Goal: Task Accomplishment & Management: Manage account settings

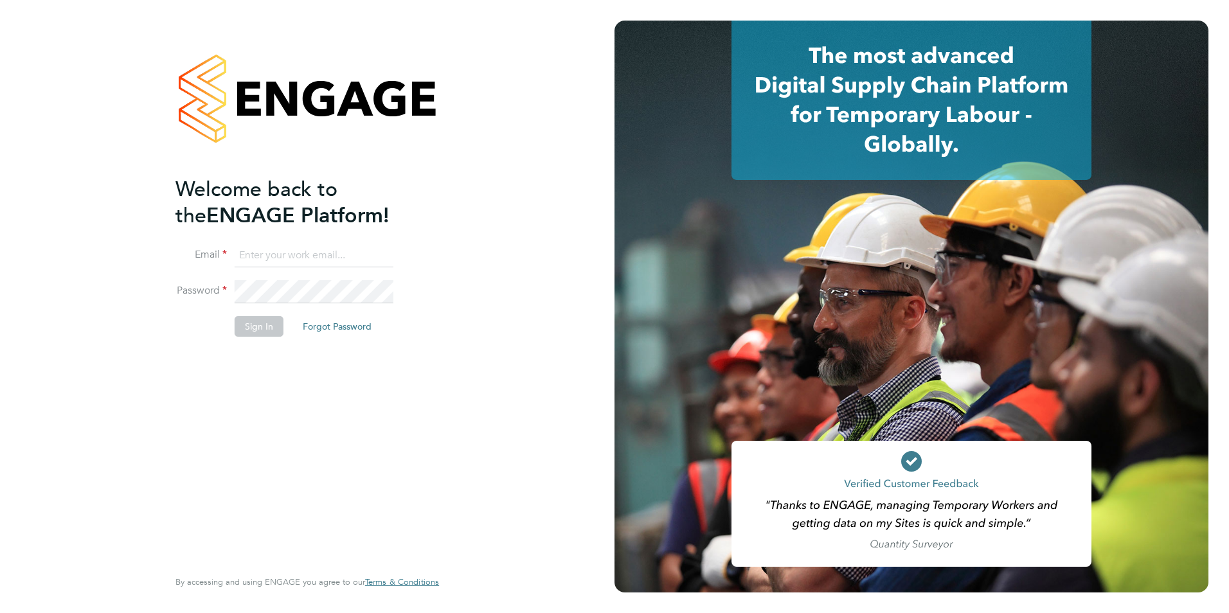
click at [260, 255] on input at bounding box center [314, 255] width 159 height 23
type input "gareth.pond@brightonandhovealbion.com"
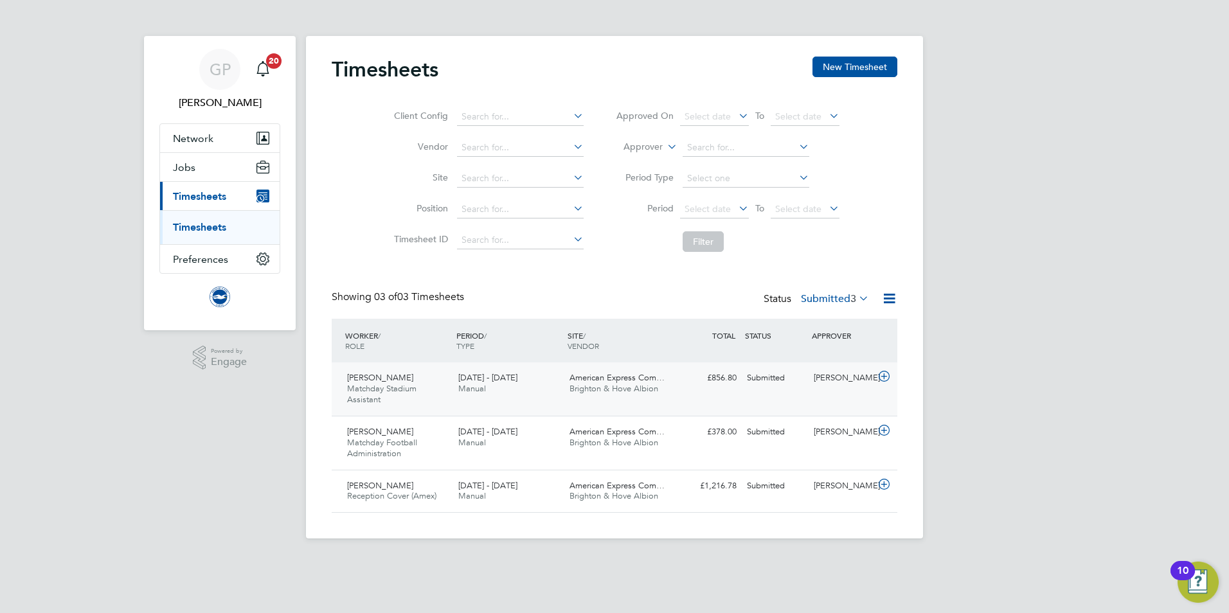
click at [400, 400] on div "Alex Payne Matchday Stadium Assistant 1 - 31 Aug 2025" at bounding box center [397, 389] width 111 height 43
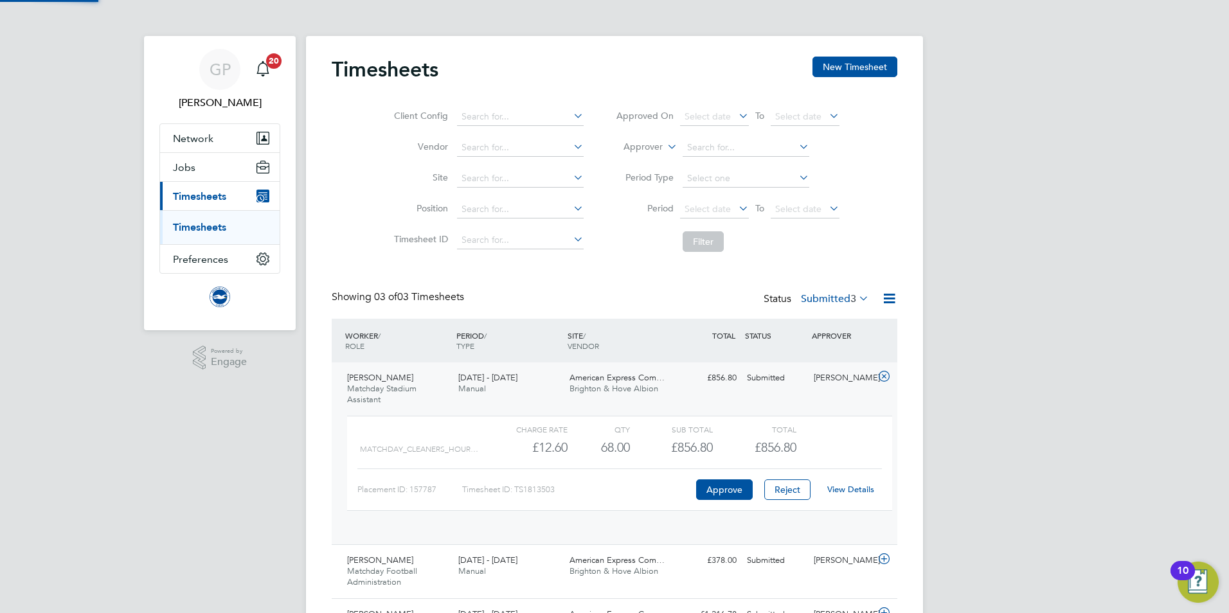
scroll to position [22, 125]
click at [858, 489] on link "View Details" at bounding box center [850, 489] width 47 height 11
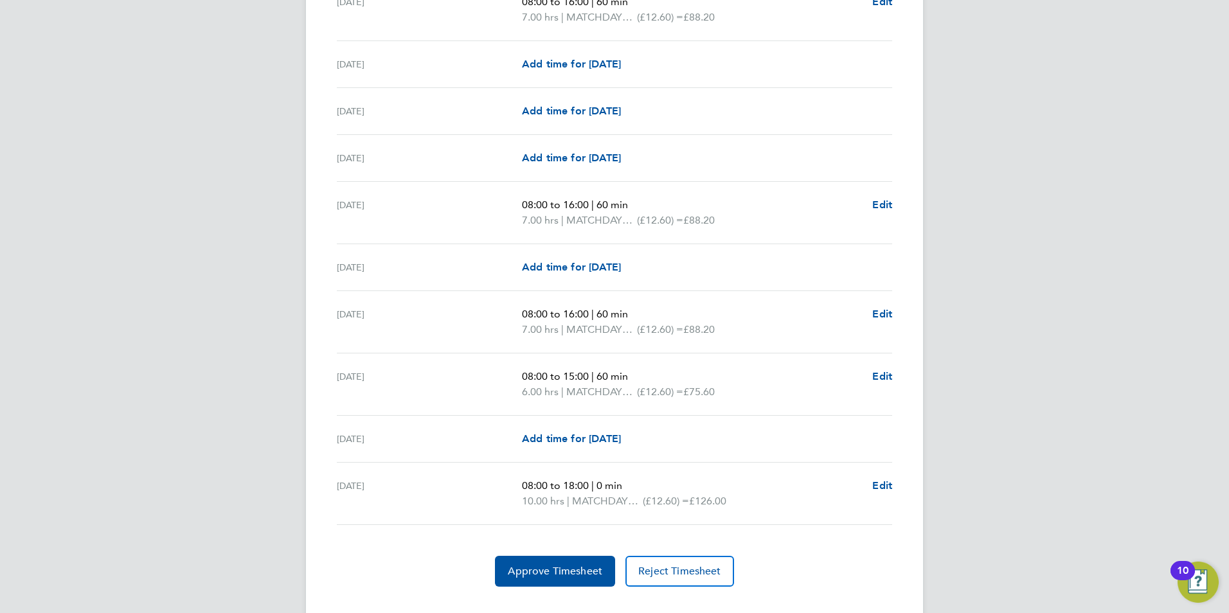
scroll to position [1503, 0]
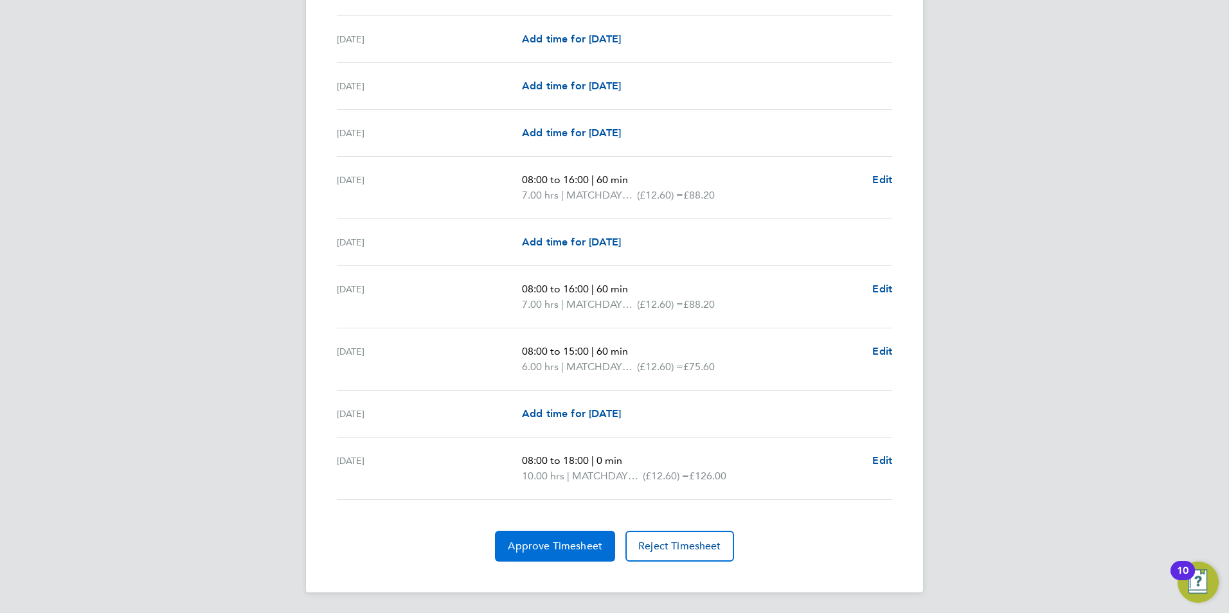
click at [526, 541] on span "Approve Timesheet" at bounding box center [555, 546] width 94 height 13
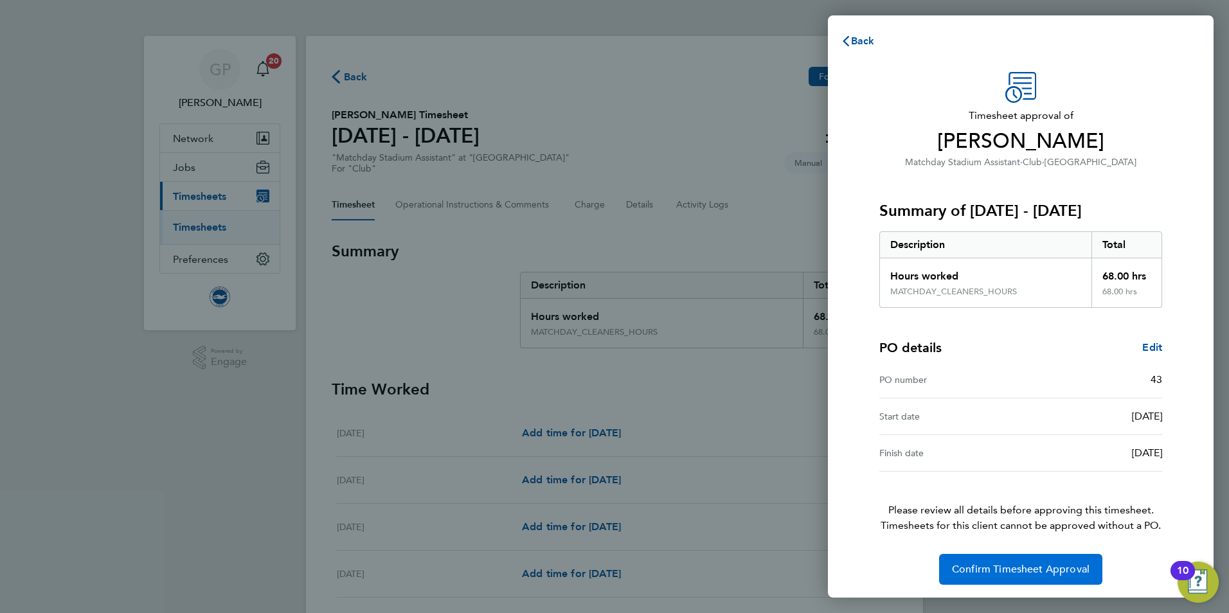
click at [1000, 560] on button "Confirm Timesheet Approval" at bounding box center [1020, 569] width 163 height 31
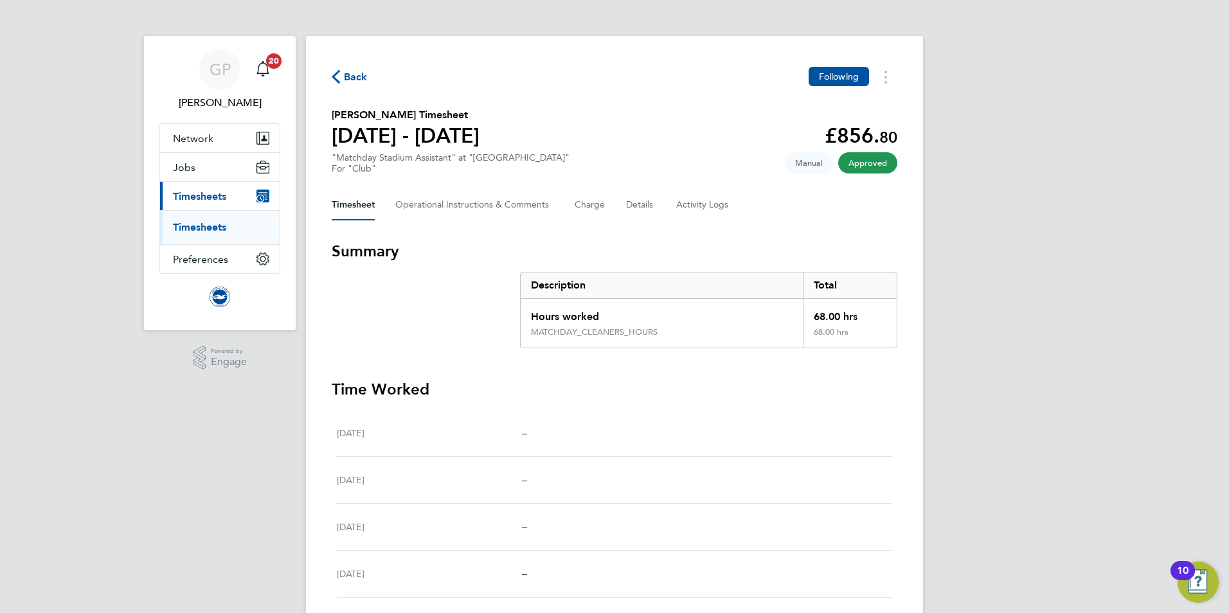
click at [358, 78] on span "Back" at bounding box center [356, 76] width 24 height 15
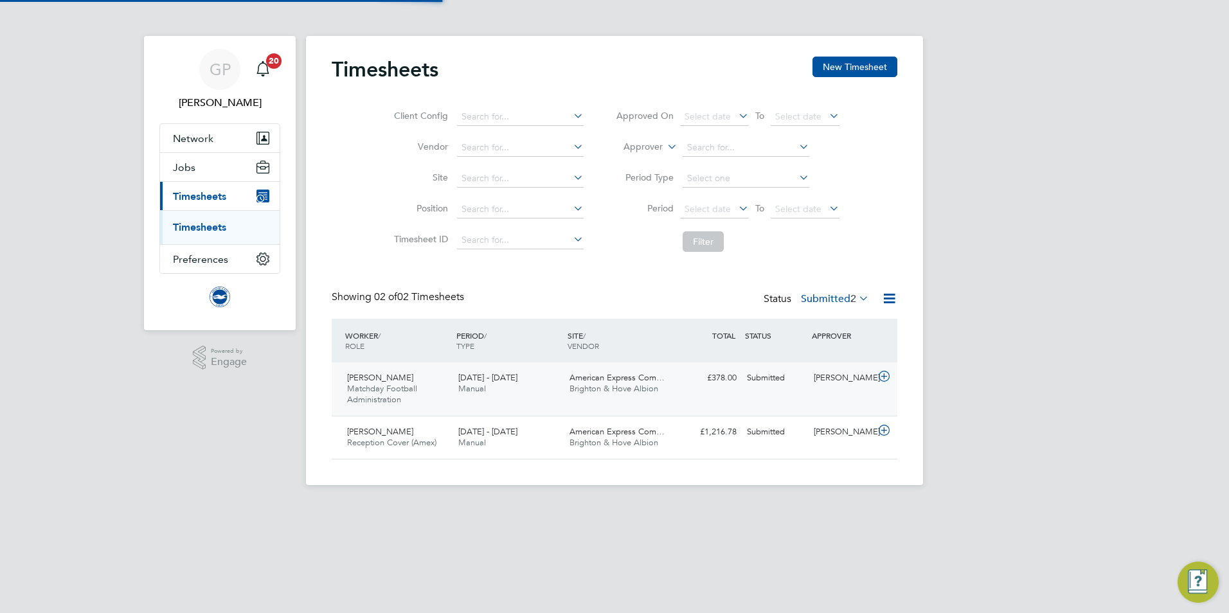
scroll to position [33, 112]
click at [409, 397] on div "Brian Townsend Matchday Football Administration 1 - 31 Aug 2025" at bounding box center [397, 389] width 111 height 43
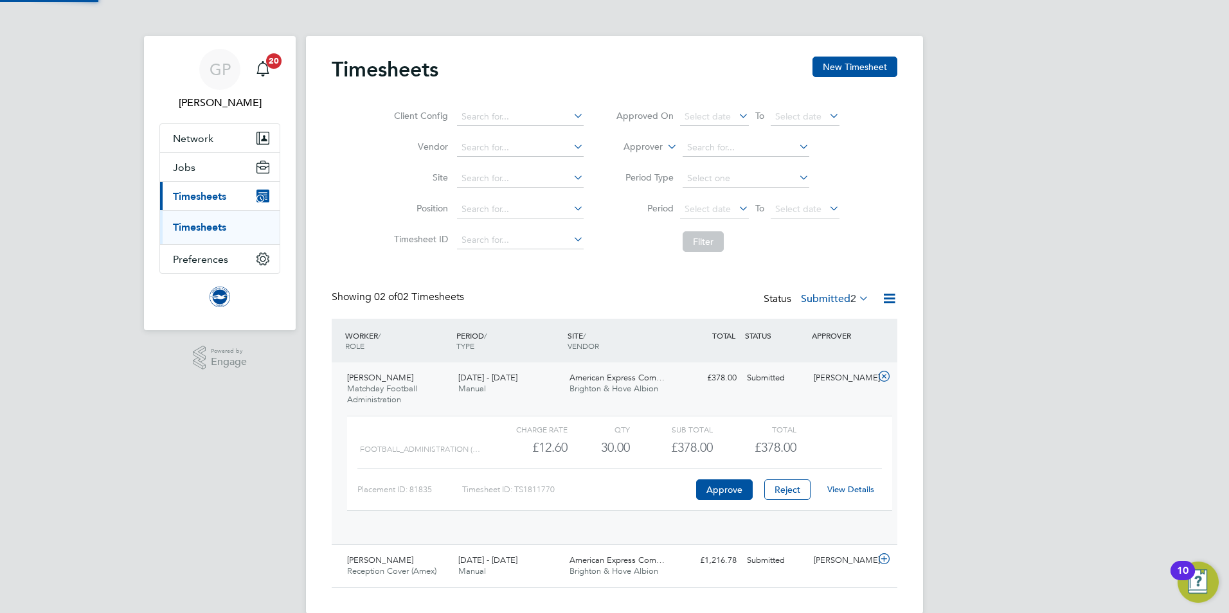
scroll to position [22, 125]
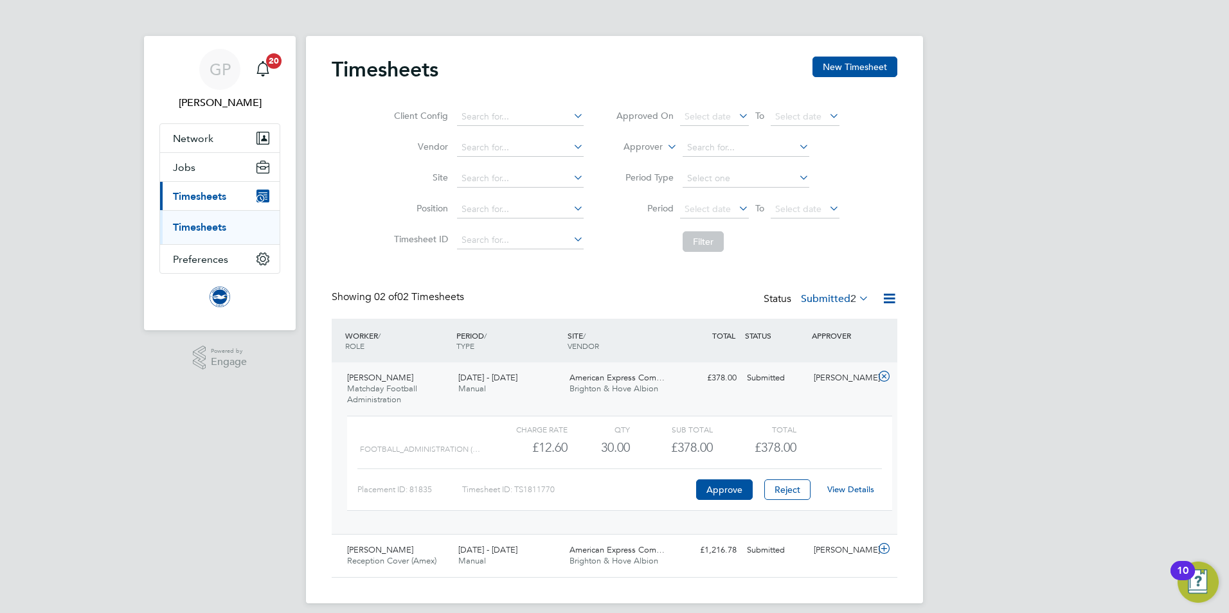
click at [847, 487] on link "View Details" at bounding box center [850, 489] width 47 height 11
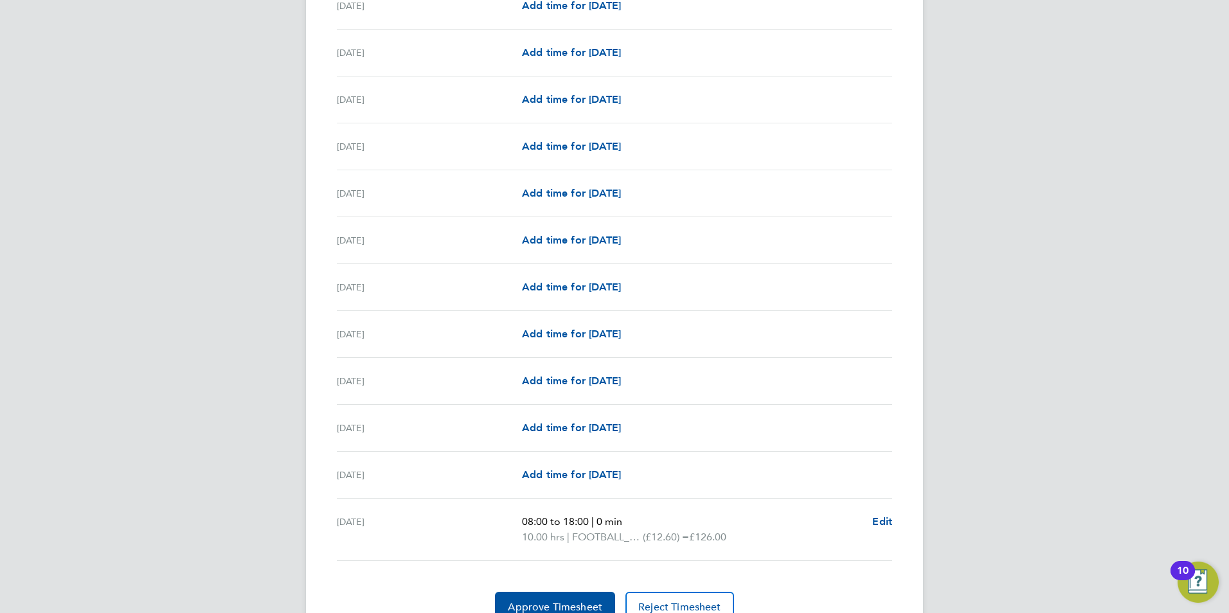
scroll to position [1411, 0]
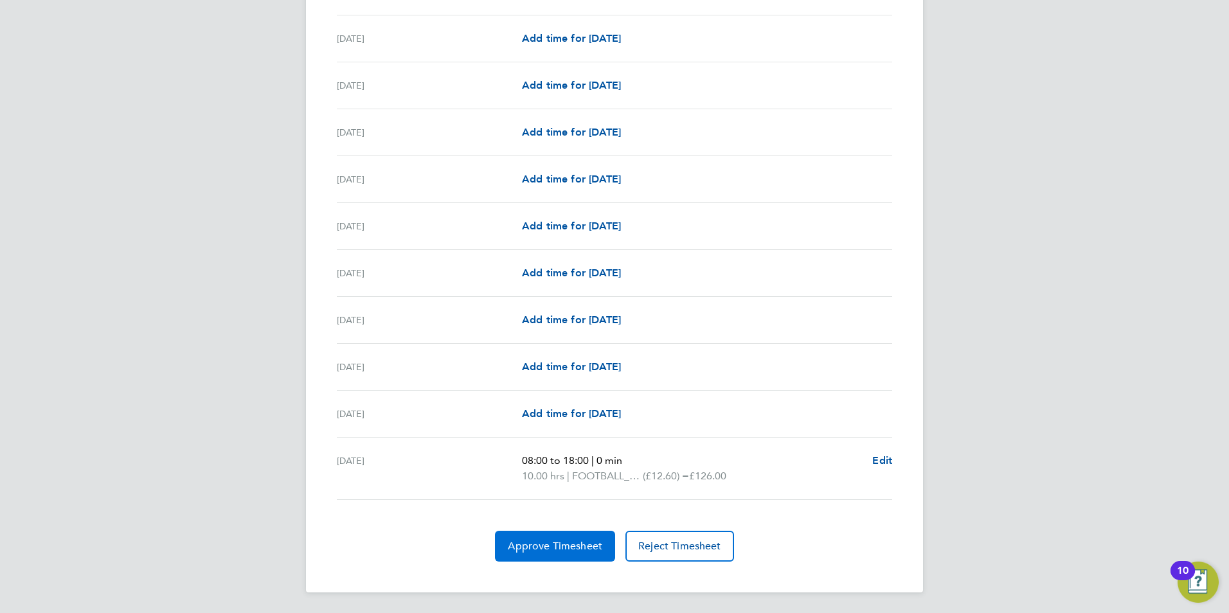
click at [572, 542] on span "Approve Timesheet" at bounding box center [555, 546] width 94 height 13
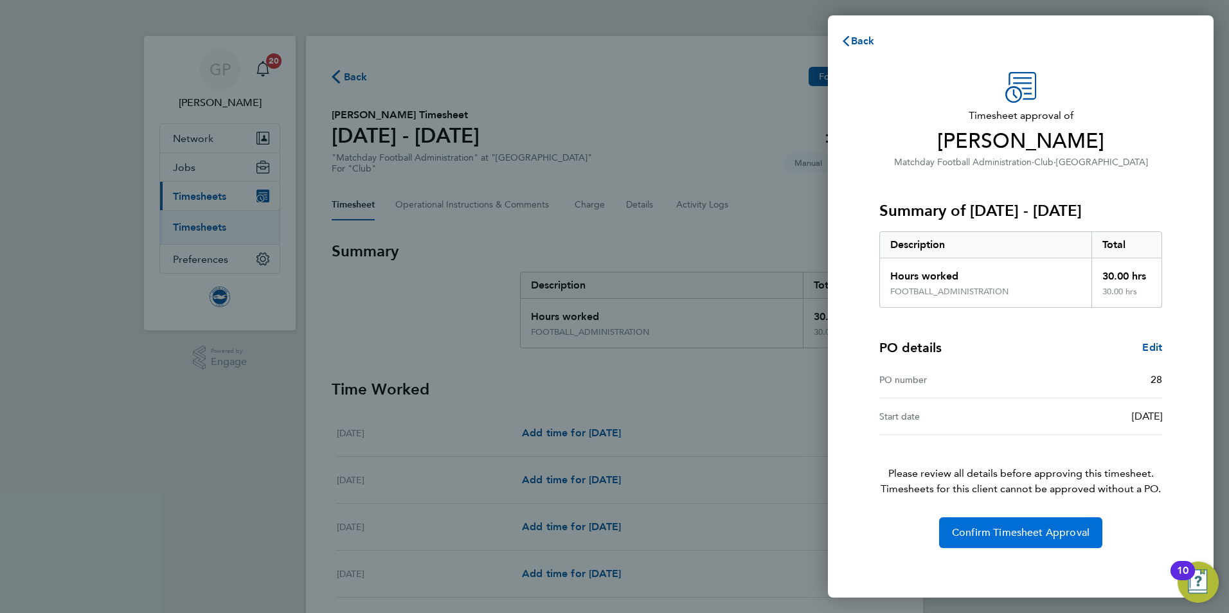
click at [981, 526] on span "Confirm Timesheet Approval" at bounding box center [1021, 532] width 138 height 13
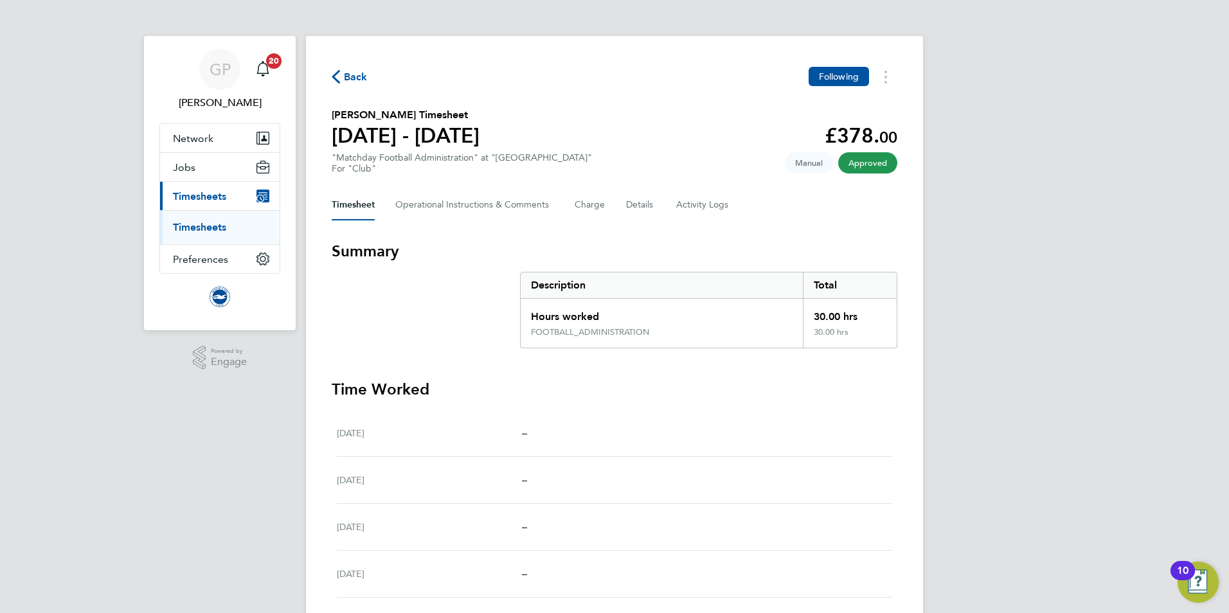
click at [350, 76] on span "Back" at bounding box center [356, 76] width 24 height 15
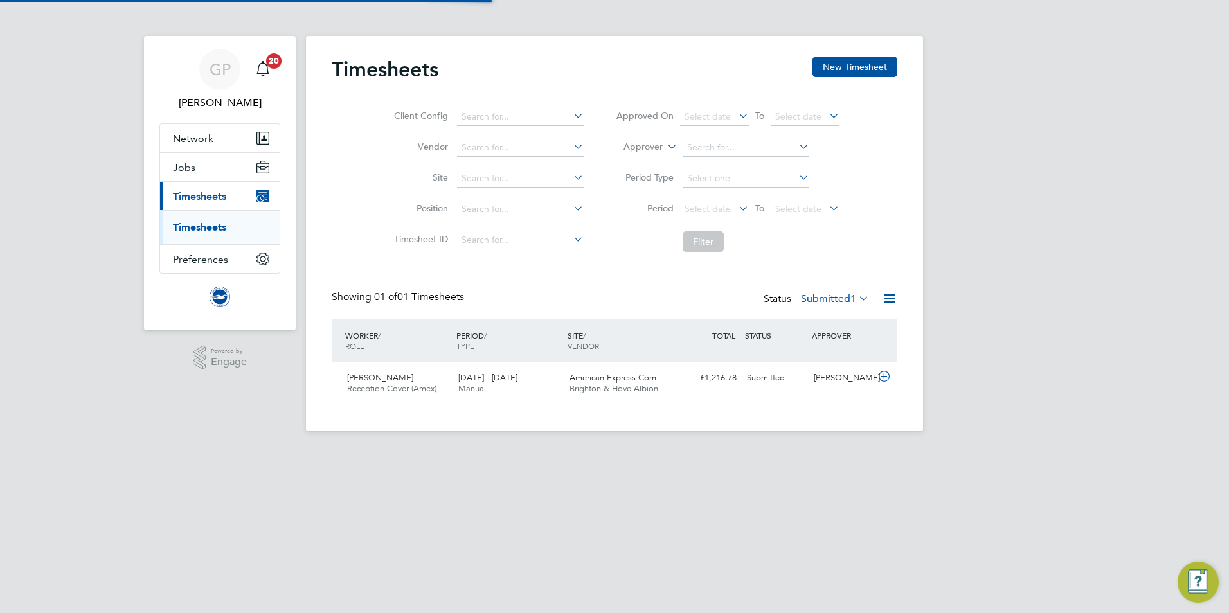
scroll to position [33, 112]
click at [539, 390] on div "1 - 31 Aug 2025 Manual" at bounding box center [508, 384] width 111 height 32
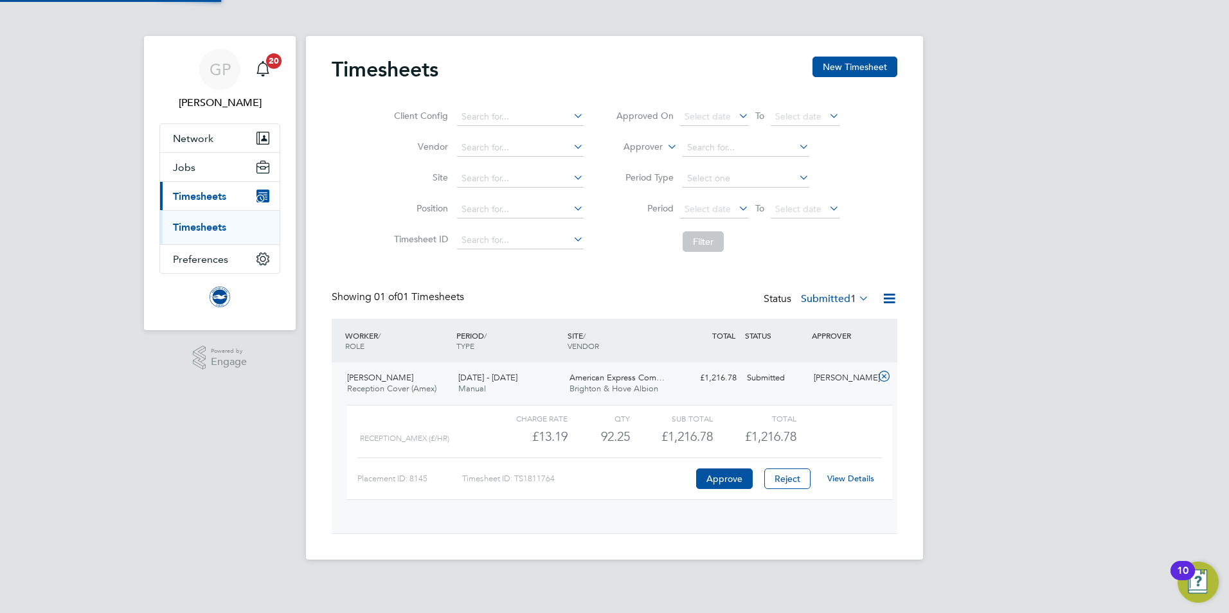
scroll to position [22, 125]
click at [849, 481] on link "View Details" at bounding box center [850, 478] width 47 height 11
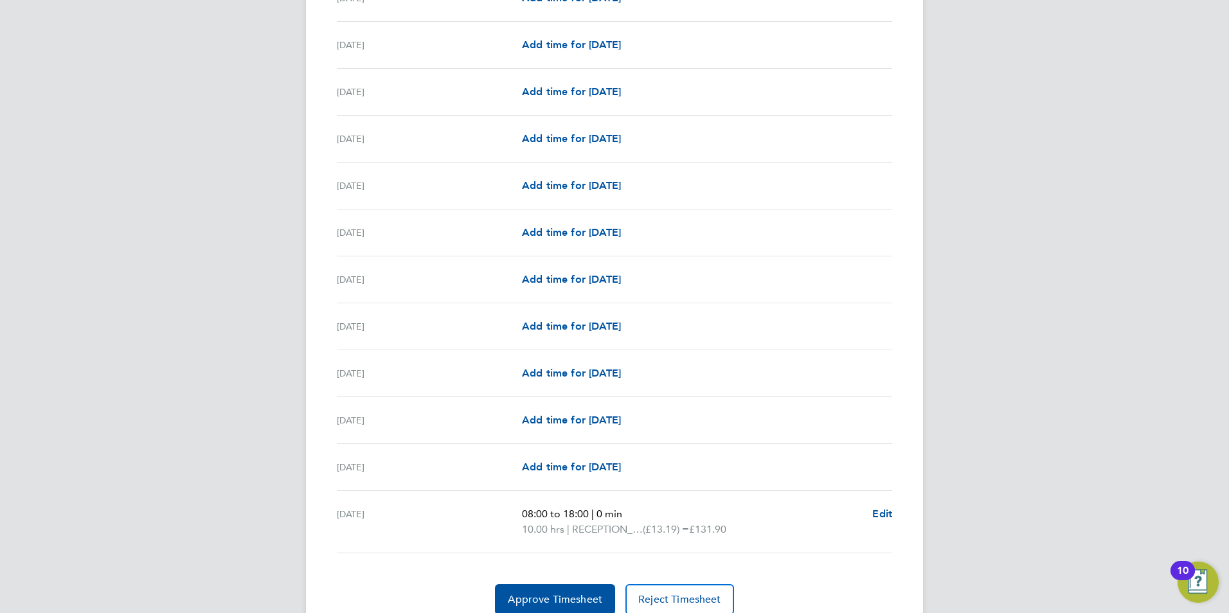
scroll to position [1534, 0]
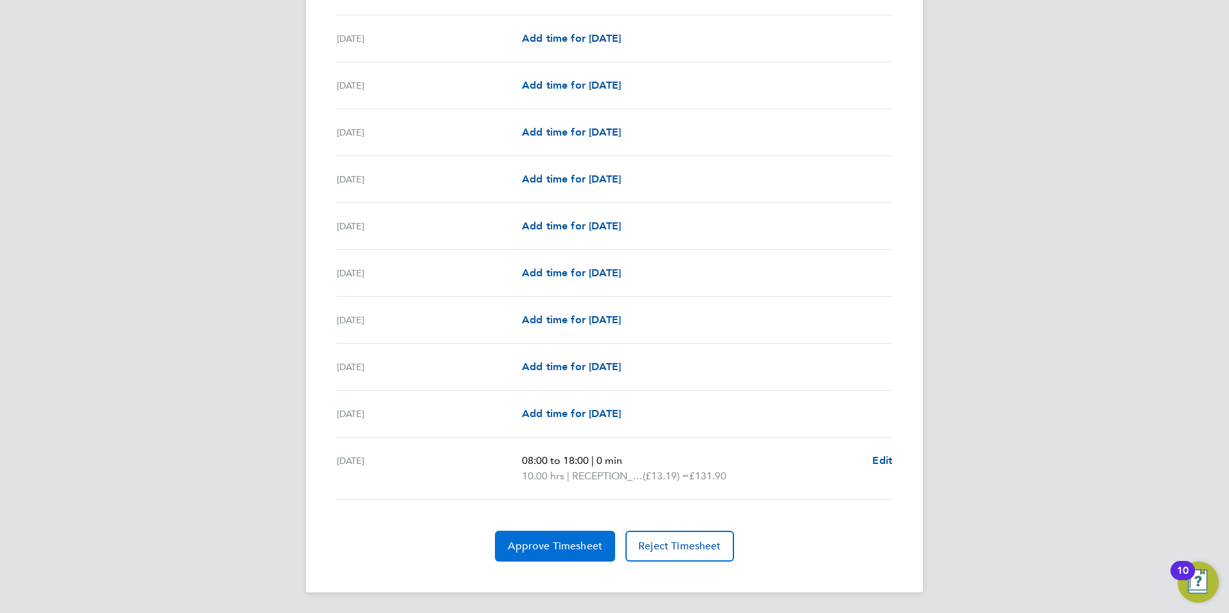
click at [584, 546] on span "Approve Timesheet" at bounding box center [555, 546] width 94 height 13
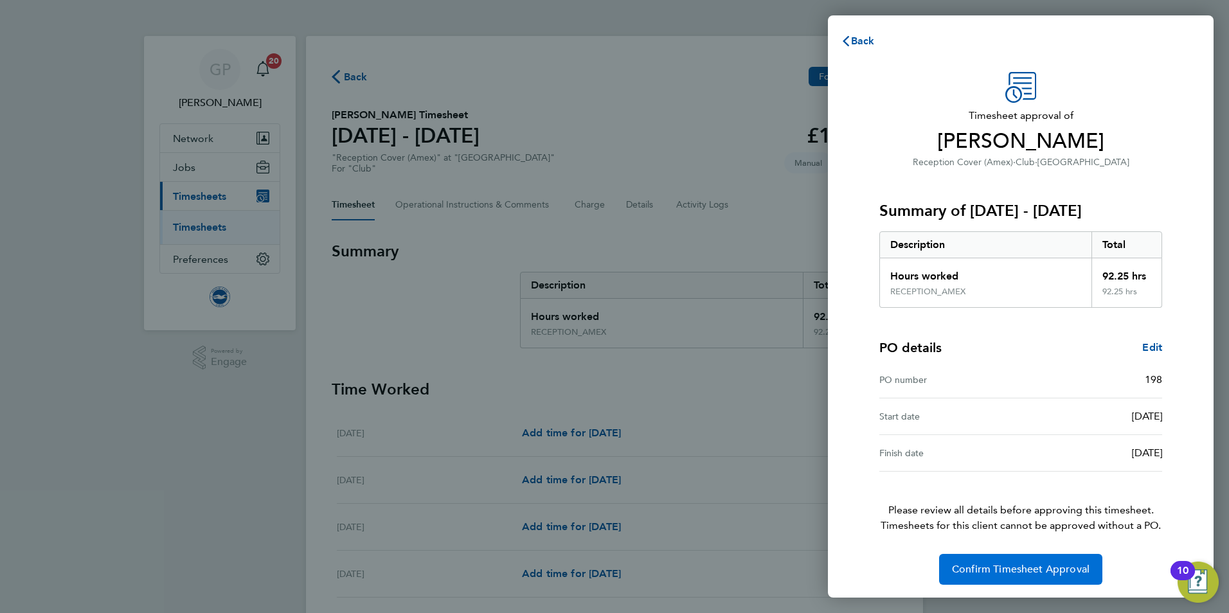
click at [1034, 569] on span "Confirm Timesheet Approval" at bounding box center [1021, 569] width 138 height 13
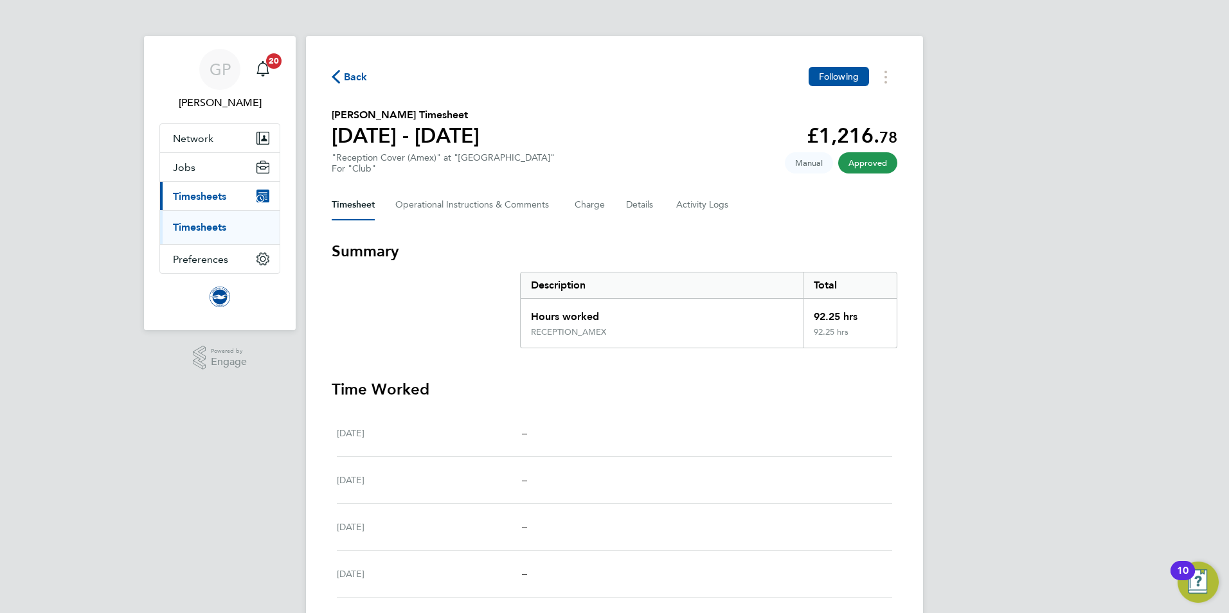
click at [358, 77] on span "Back" at bounding box center [356, 76] width 24 height 15
